Goal: Task Accomplishment & Management: Use online tool/utility

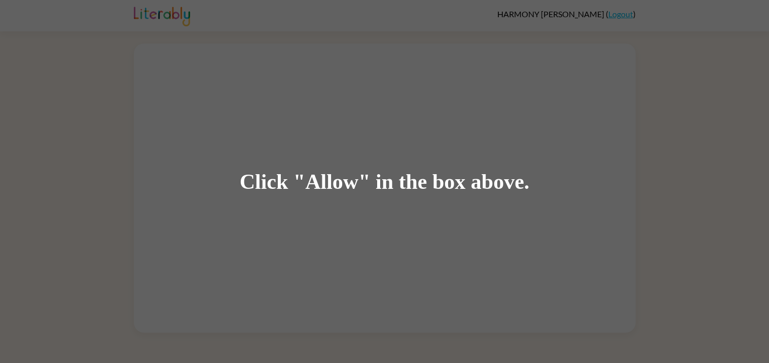
click at [502, 217] on div "Click "Allow" in the box above." at bounding box center [384, 181] width 769 height 363
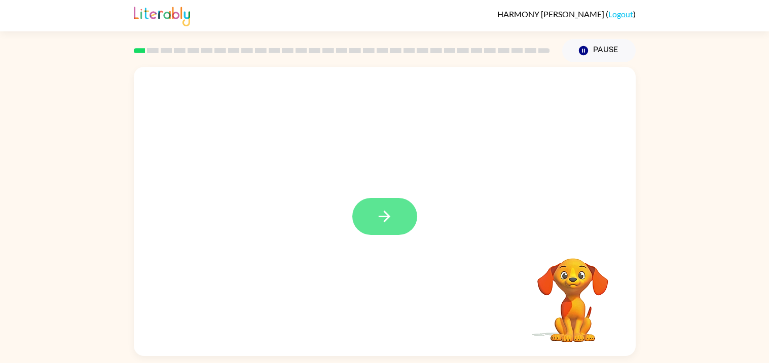
click at [358, 214] on button "button" at bounding box center [384, 216] width 65 height 37
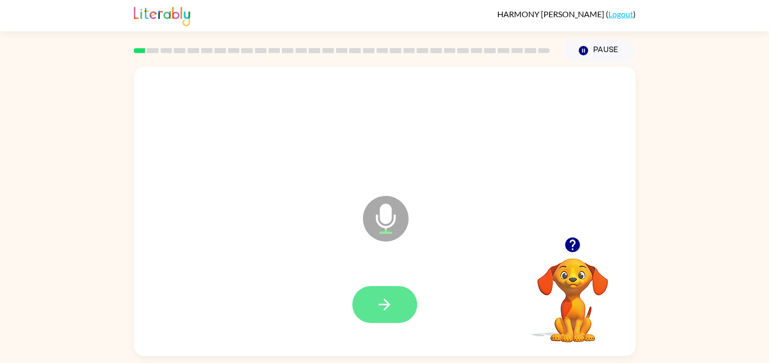
click at [369, 315] on button "button" at bounding box center [384, 304] width 65 height 37
click at [383, 301] on icon "button" at bounding box center [384, 305] width 18 height 18
click at [394, 309] on button "button" at bounding box center [384, 304] width 65 height 37
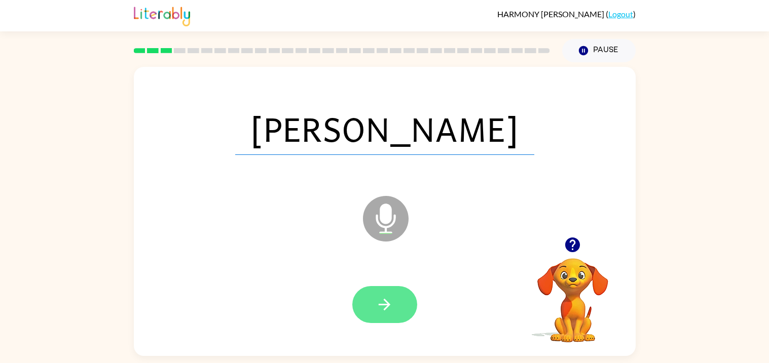
click at [390, 323] on button "button" at bounding box center [384, 304] width 65 height 37
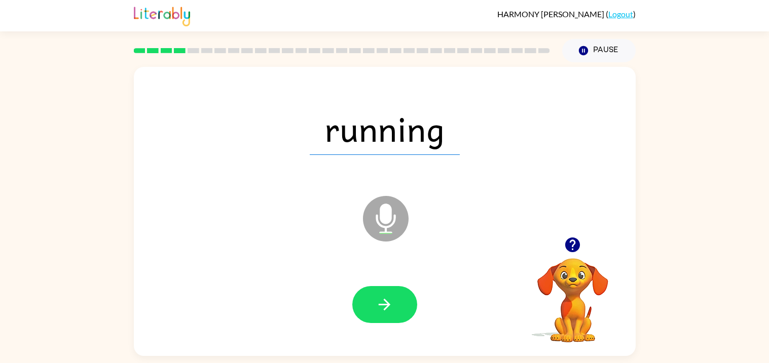
click at [392, 141] on span "running" at bounding box center [385, 128] width 150 height 53
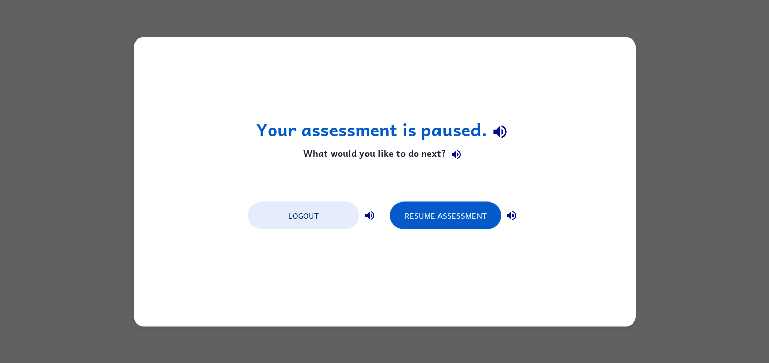
click at [33, 228] on div "Your assessment is paused. What would you like to do next? Logout Resume Assess…" at bounding box center [384, 181] width 769 height 363
click at [36, 220] on div "Your assessment is paused. What would you like to do next? Logout Resume Assess…" at bounding box center [384, 181] width 769 height 363
click at [445, 211] on button "Resume Assessment" at bounding box center [445, 215] width 111 height 27
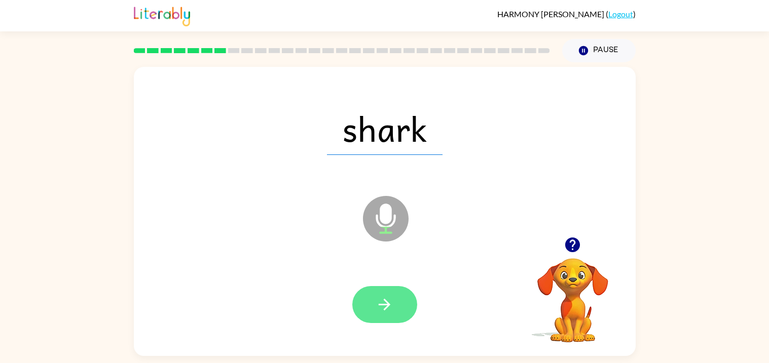
click at [386, 300] on icon "button" at bounding box center [384, 305] width 18 height 18
click at [365, 296] on button "button" at bounding box center [384, 304] width 65 height 37
click at [364, 298] on button "button" at bounding box center [384, 304] width 65 height 37
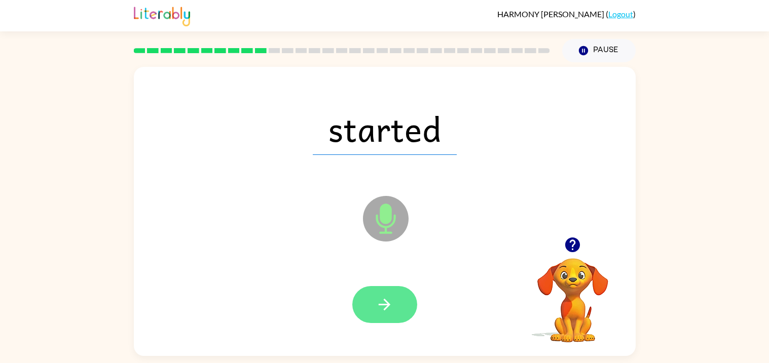
click at [374, 311] on button "button" at bounding box center [384, 304] width 65 height 37
click at [383, 302] on icon "button" at bounding box center [384, 305] width 18 height 18
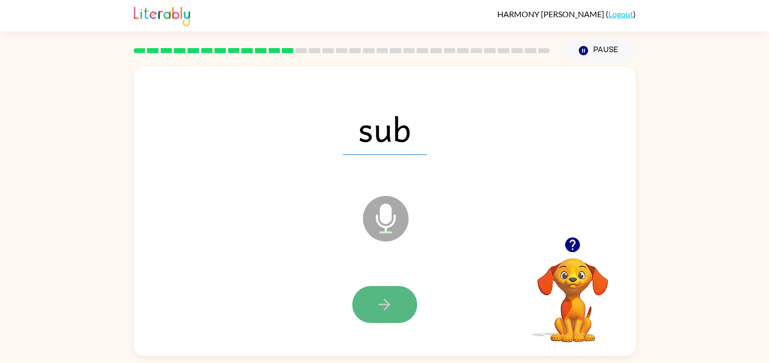
click at [396, 304] on button "button" at bounding box center [384, 304] width 65 height 37
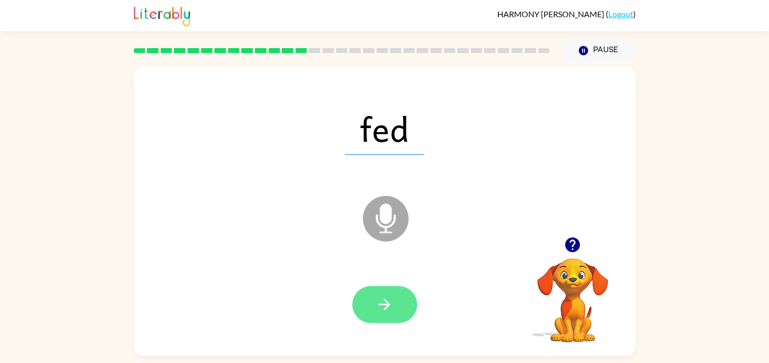
click at [391, 297] on icon "button" at bounding box center [384, 305] width 18 height 18
click at [387, 296] on icon "button" at bounding box center [384, 305] width 18 height 18
click at [385, 301] on icon "button" at bounding box center [385, 305] width 12 height 12
click at [386, 312] on icon "button" at bounding box center [384, 305] width 18 height 18
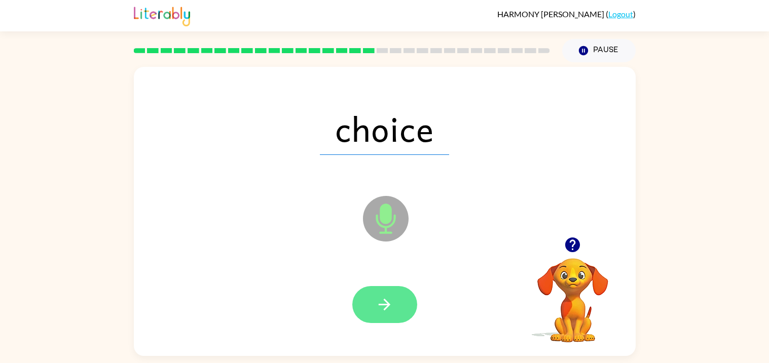
click at [385, 301] on icon "button" at bounding box center [385, 305] width 12 height 12
click at [390, 296] on icon "button" at bounding box center [384, 305] width 18 height 18
click at [382, 293] on button "button" at bounding box center [384, 304] width 65 height 37
click at [376, 287] on button "button" at bounding box center [384, 304] width 65 height 37
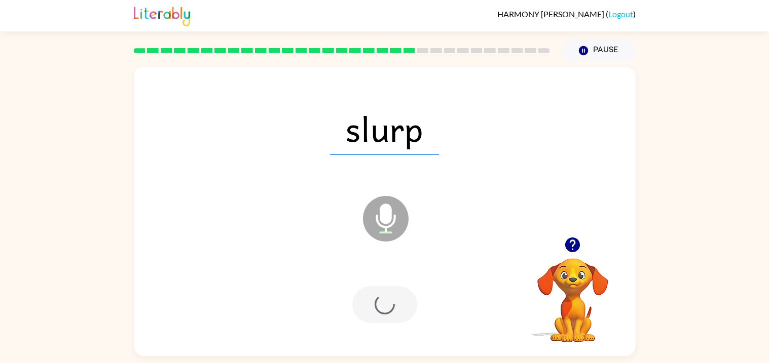
click at [381, 304] on div at bounding box center [384, 304] width 65 height 37
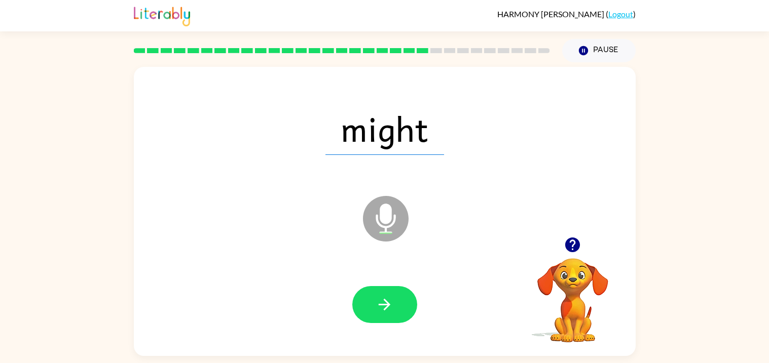
click at [577, 242] on icon "button" at bounding box center [572, 245] width 15 height 15
click at [573, 248] on video "Your browser must support playing .mp4 files to use Literably. Please try using…" at bounding box center [572, 293] width 101 height 101
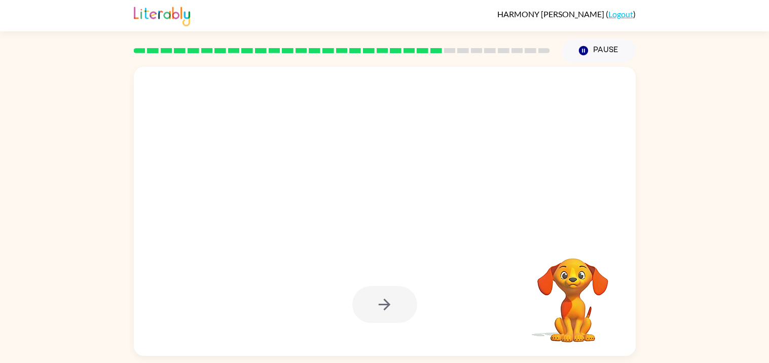
click at [388, 313] on div at bounding box center [384, 304] width 65 height 37
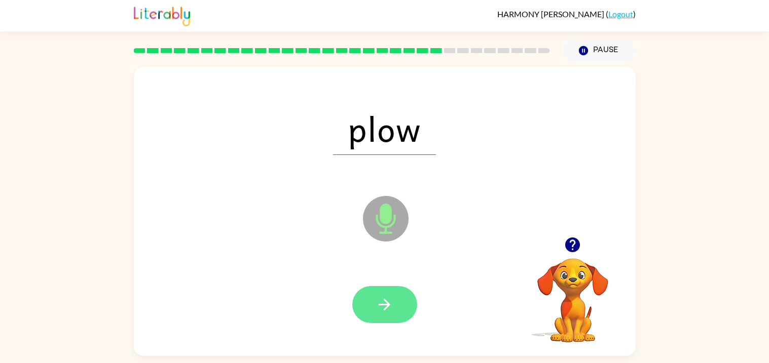
click at [383, 303] on icon "button" at bounding box center [384, 305] width 18 height 18
click at [394, 301] on button "button" at bounding box center [384, 304] width 65 height 37
click at [398, 316] on button "button" at bounding box center [384, 304] width 65 height 37
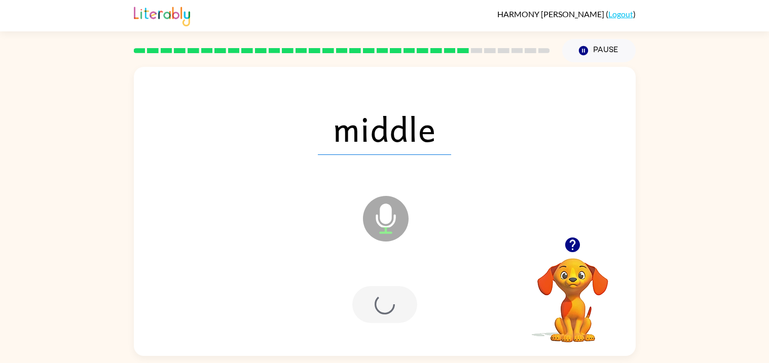
click at [389, 309] on div at bounding box center [384, 304] width 65 height 37
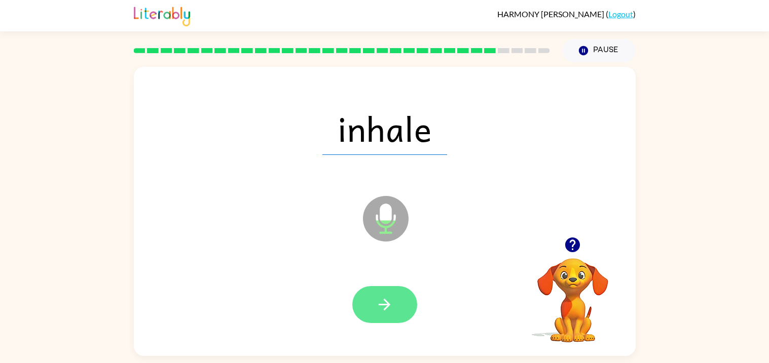
click at [385, 306] on icon "button" at bounding box center [384, 305] width 18 height 18
click at [393, 299] on div at bounding box center [384, 304] width 65 height 37
click at [374, 314] on button "button" at bounding box center [384, 304] width 65 height 37
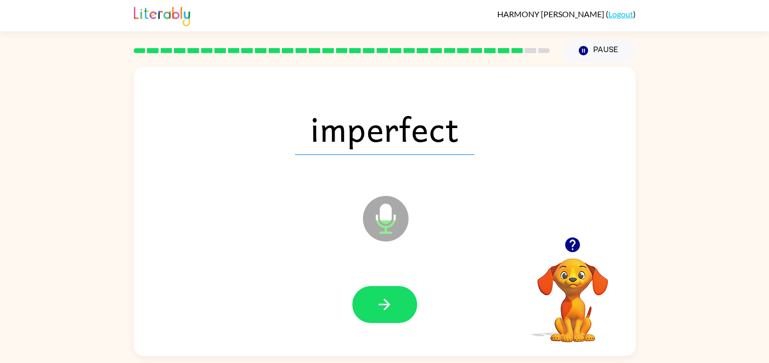
click at [513, 69] on div "imperfect Microphone The Microphone is here when it is your turn to talk" at bounding box center [385, 211] width 502 height 289
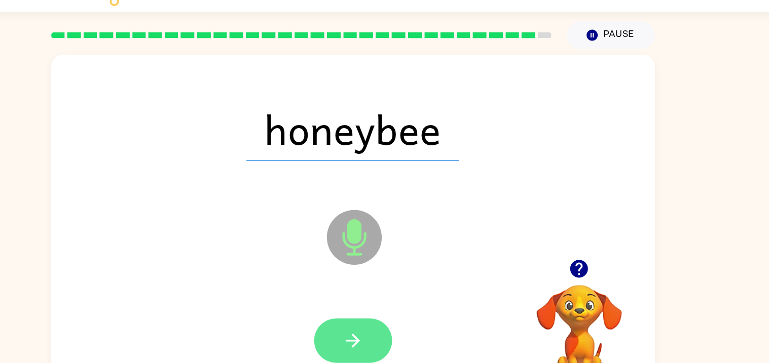
click at [391, 304] on icon "button" at bounding box center [384, 305] width 18 height 18
